Goal: Task Accomplishment & Management: Use online tool/utility

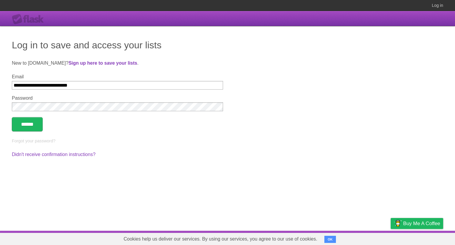
click at [12, 117] on input "******" at bounding box center [27, 124] width 31 height 14
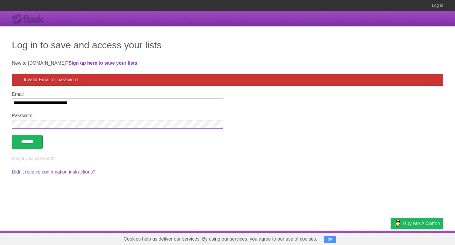
click at [12, 134] on input "******" at bounding box center [27, 141] width 31 height 14
